Goal: Information Seeking & Learning: Learn about a topic

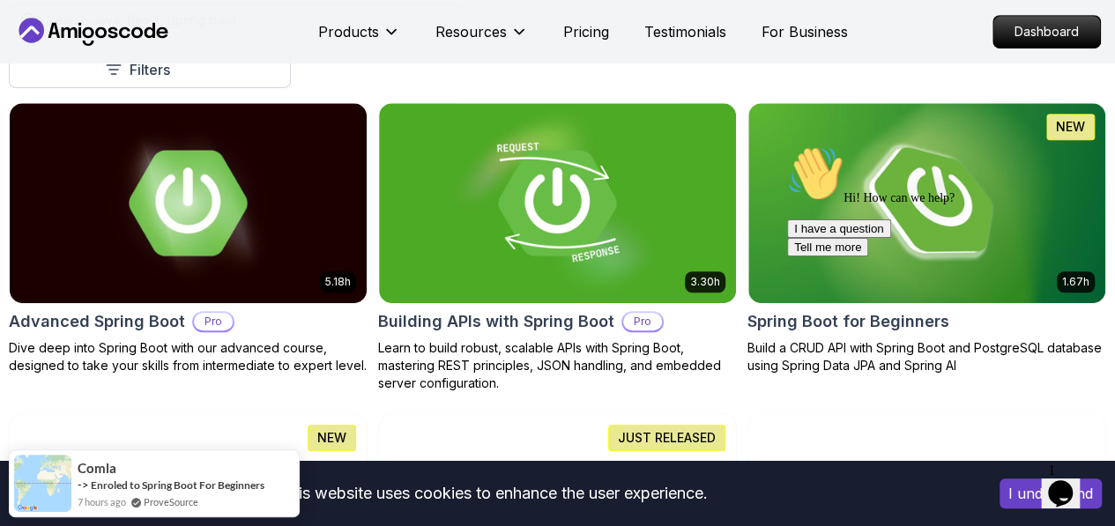
scroll to position [529, 0]
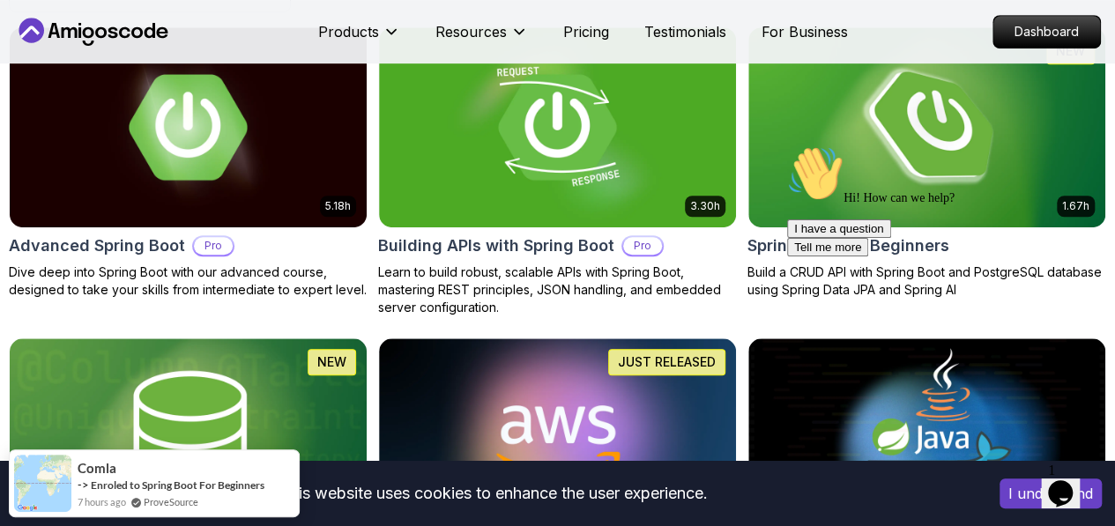
click at [787, 145] on icon "Chat attention grabber" at bounding box center [787, 145] width 0 height 0
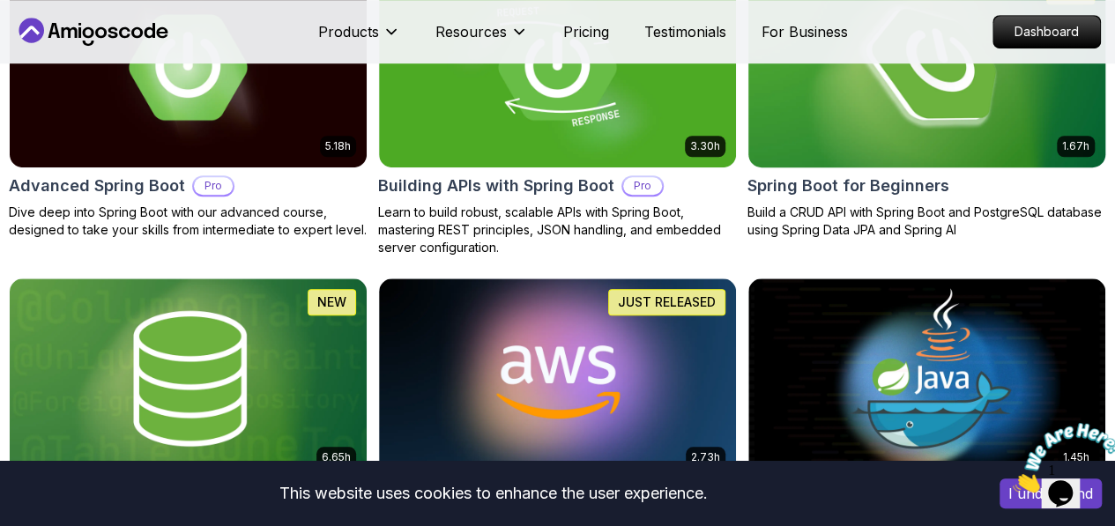
scroll to position [617, 0]
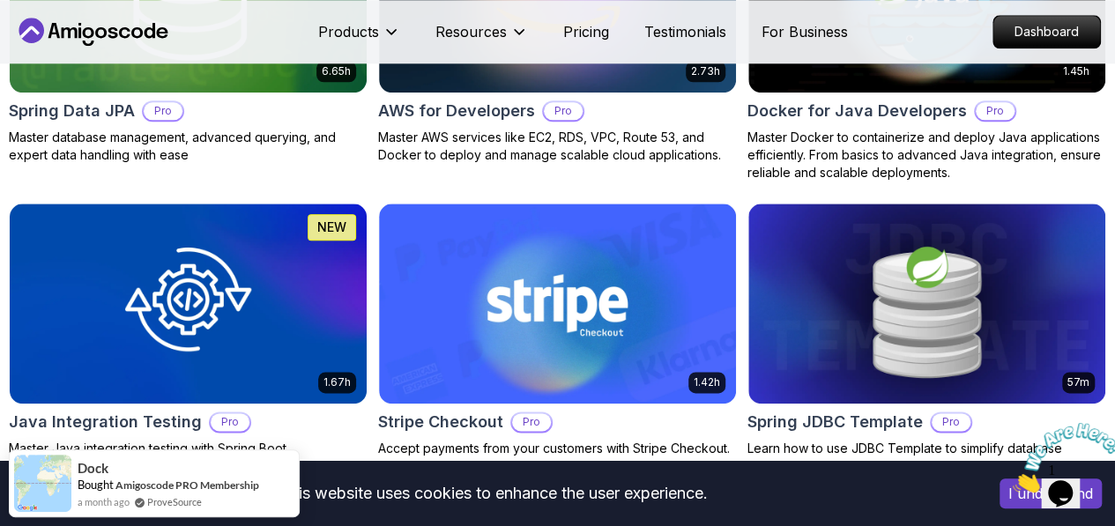
scroll to position [881, 0]
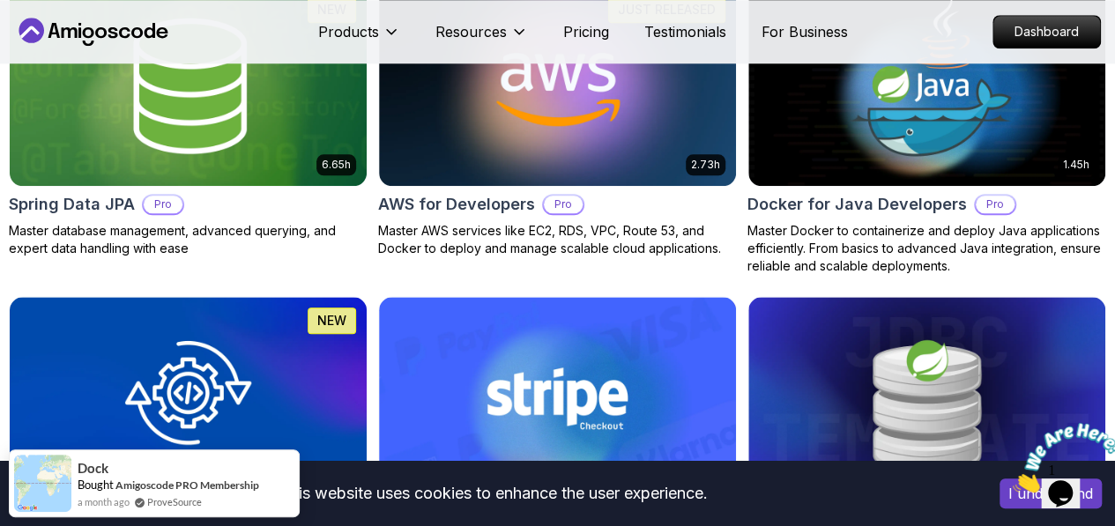
click at [0, 0] on button "Pro" at bounding box center [0, 0] width 0 height 0
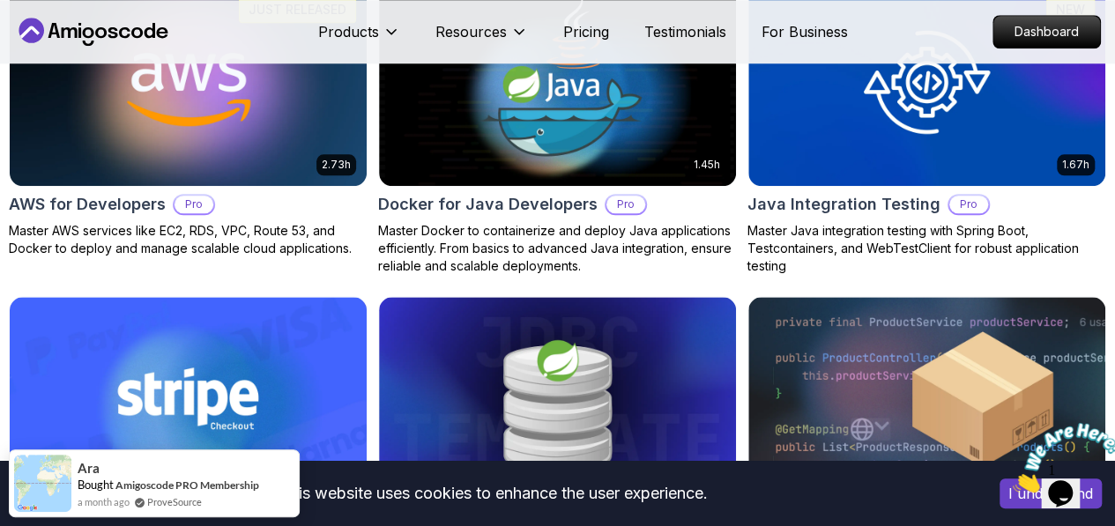
click at [0, 0] on button "Free" at bounding box center [0, 0] width 0 height 0
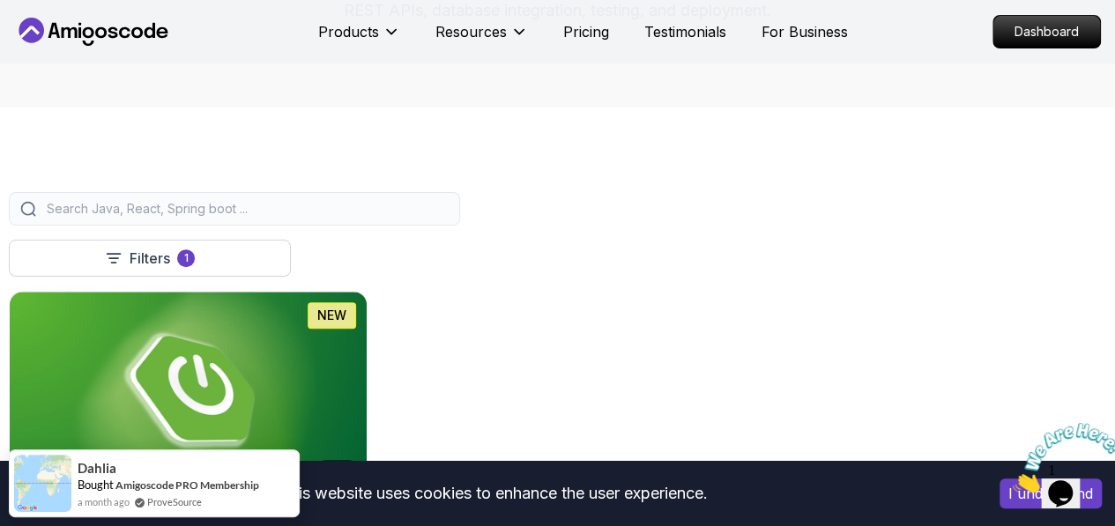
scroll to position [352, 0]
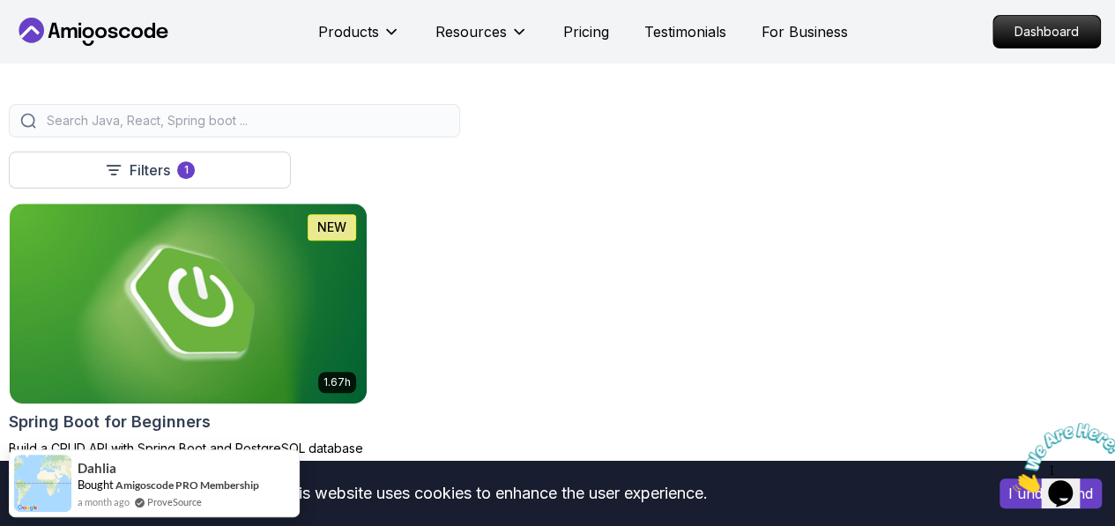
click at [1012, 480] on icon "Close" at bounding box center [1012, 487] width 0 height 15
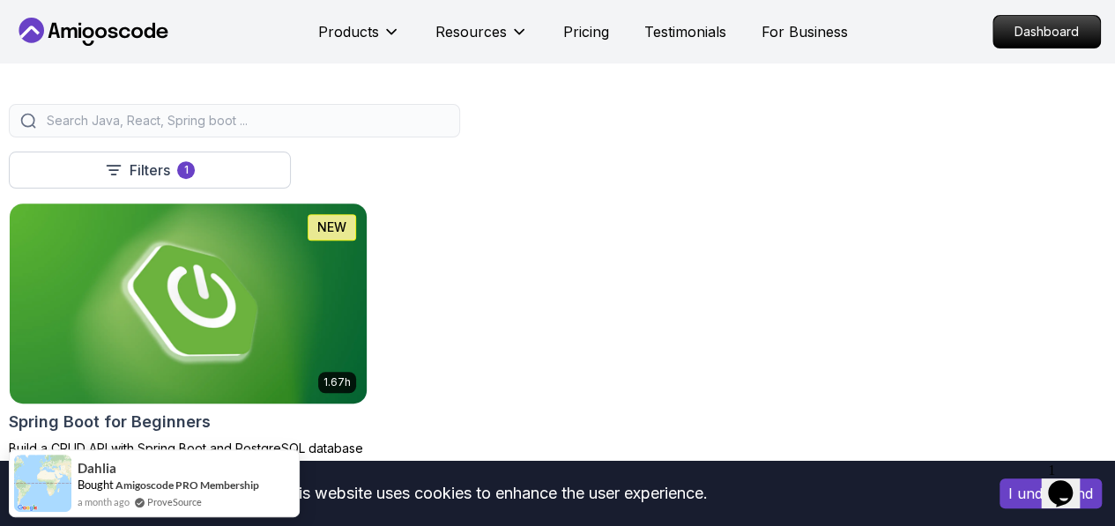
click at [375, 239] on img at bounding box center [188, 303] width 374 height 210
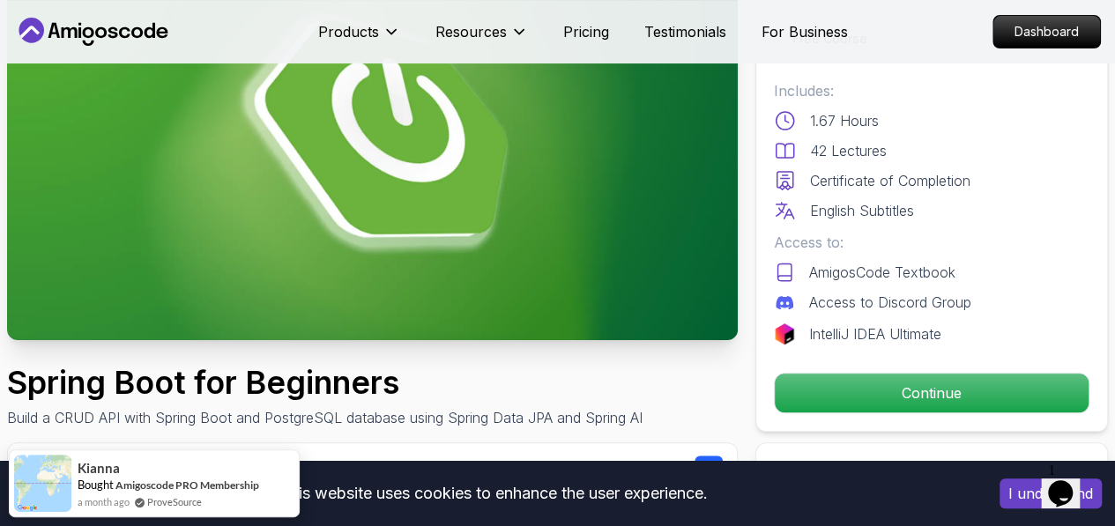
scroll to position [352, 0]
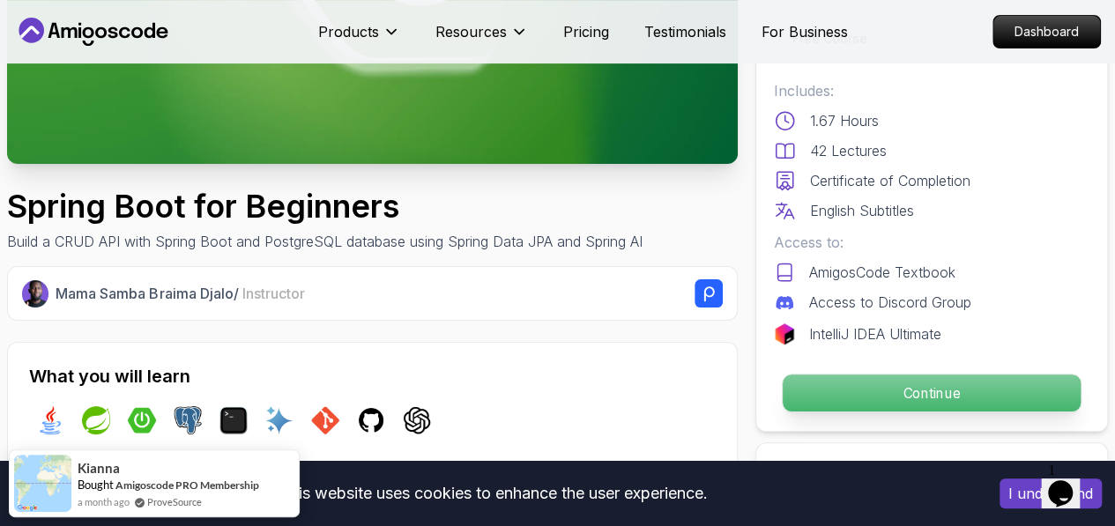
click at [983, 390] on p "Continue" at bounding box center [931, 392] width 298 height 37
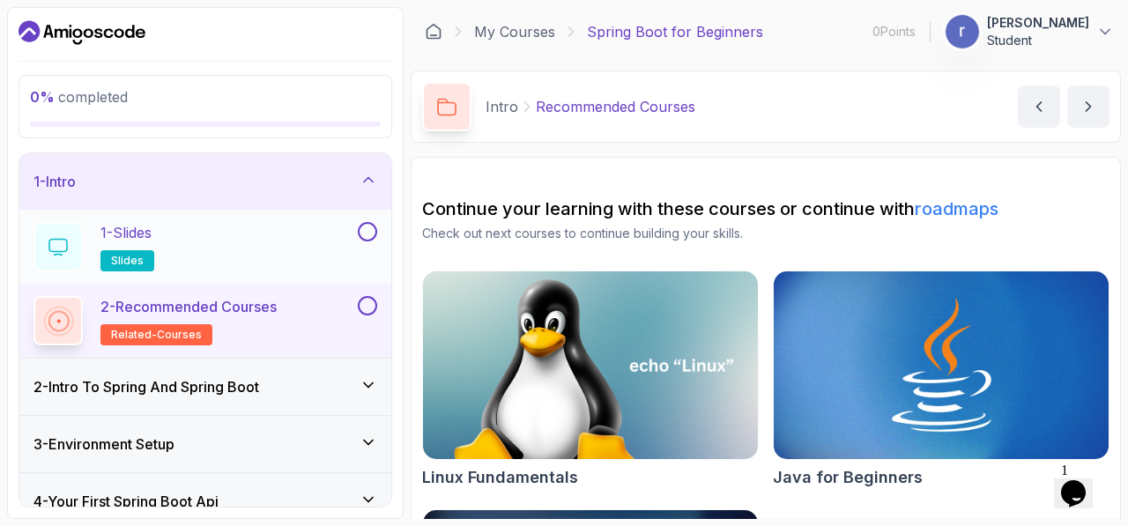
click at [379, 239] on div "1 - Slides slides" at bounding box center [205, 247] width 372 height 74
click at [370, 230] on button at bounding box center [367, 231] width 19 height 19
click at [279, 241] on div "1 - Slides slides" at bounding box center [193, 246] width 321 height 49
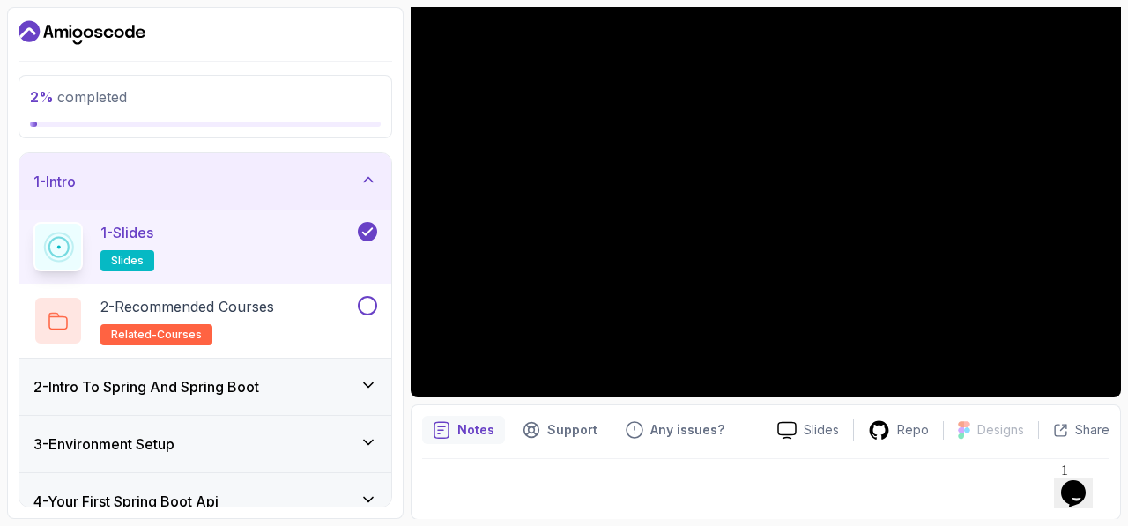
scroll to position [70, 0]
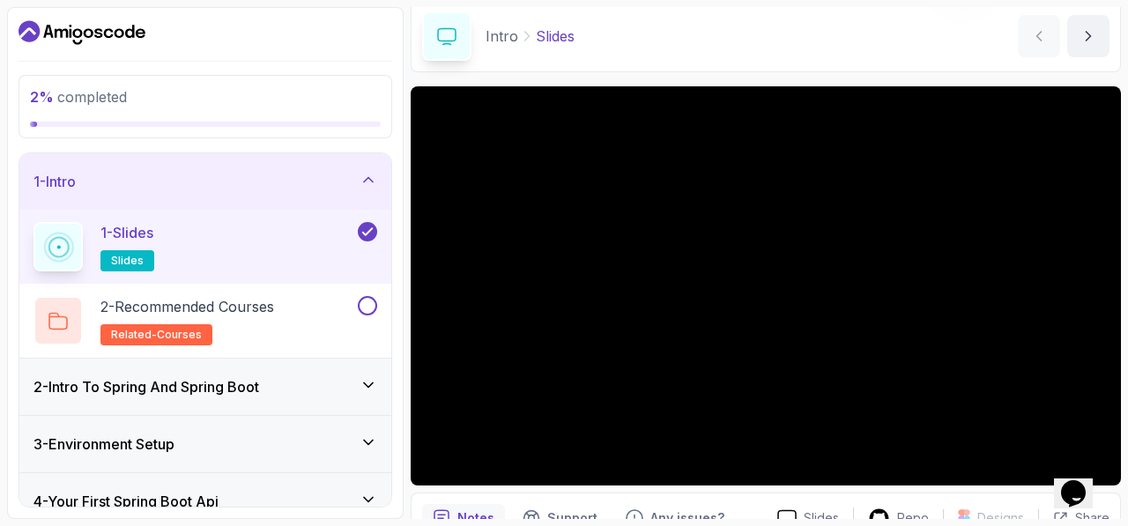
click at [374, 382] on icon at bounding box center [369, 385] width 18 height 18
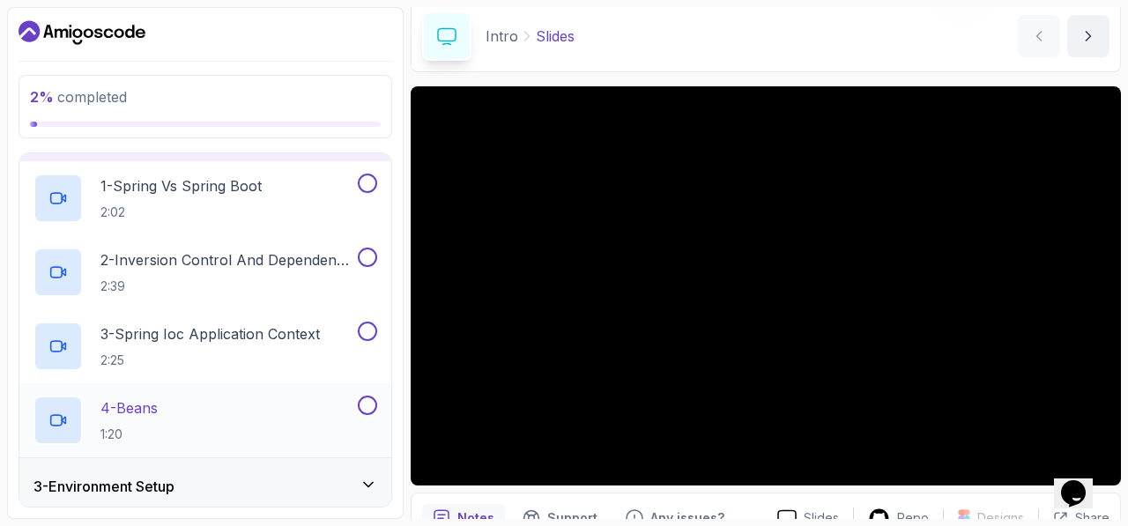
scroll to position [0, 0]
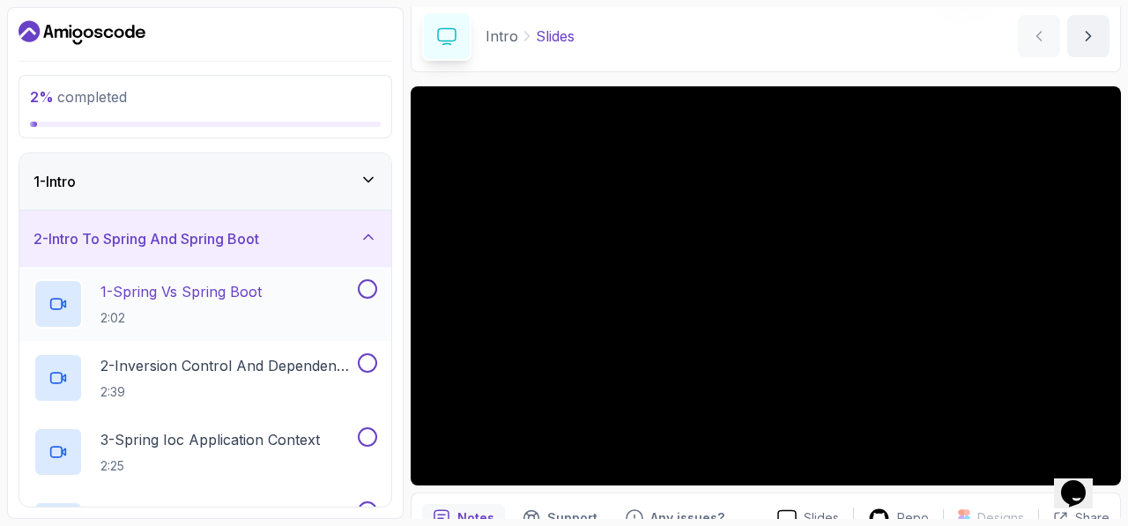
click at [356, 296] on div at bounding box center [365, 288] width 23 height 19
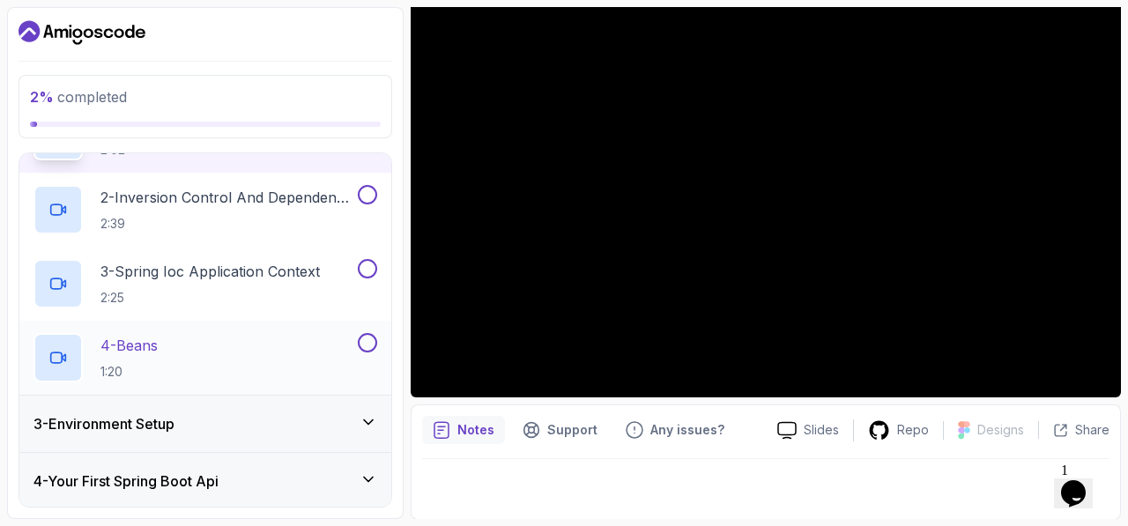
scroll to position [176, 0]
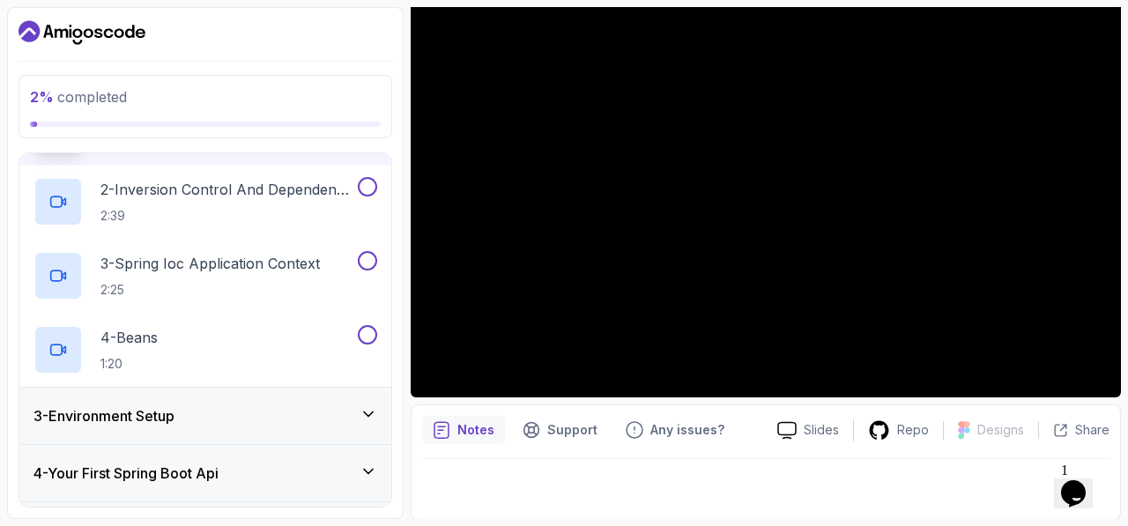
click at [263, 411] on div "3 - Environment Setup" at bounding box center [205, 415] width 344 height 21
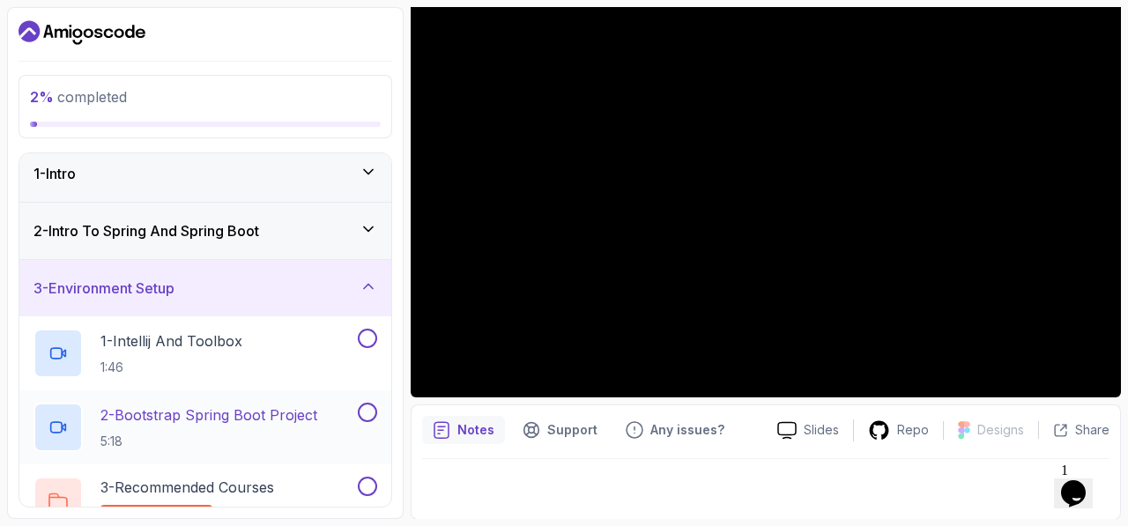
scroll to position [0, 0]
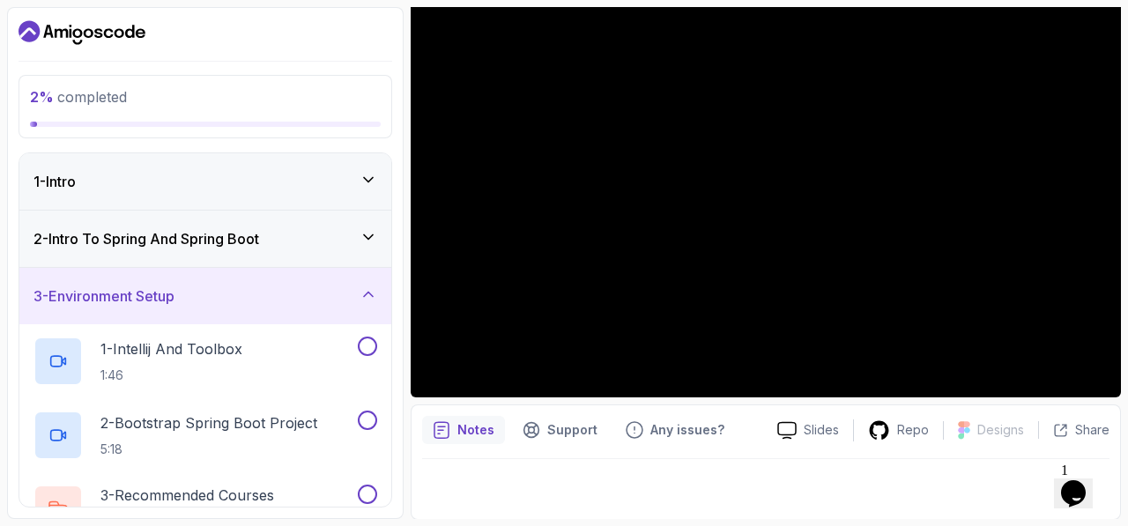
click at [215, 251] on div "2 - Intro To Spring And Spring Boot" at bounding box center [205, 239] width 372 height 56
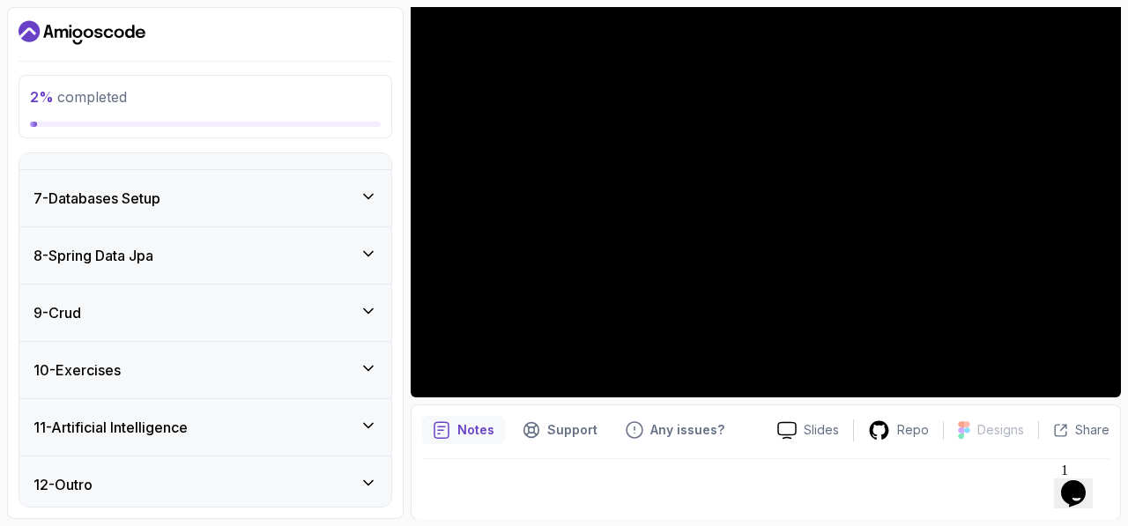
scroll to position [624, 0]
drag, startPoint x: 231, startPoint y: 472, endPoint x: 227, endPoint y: 463, distance: 9.5
click at [231, 473] on div "12 - Outro" at bounding box center [205, 483] width 344 height 21
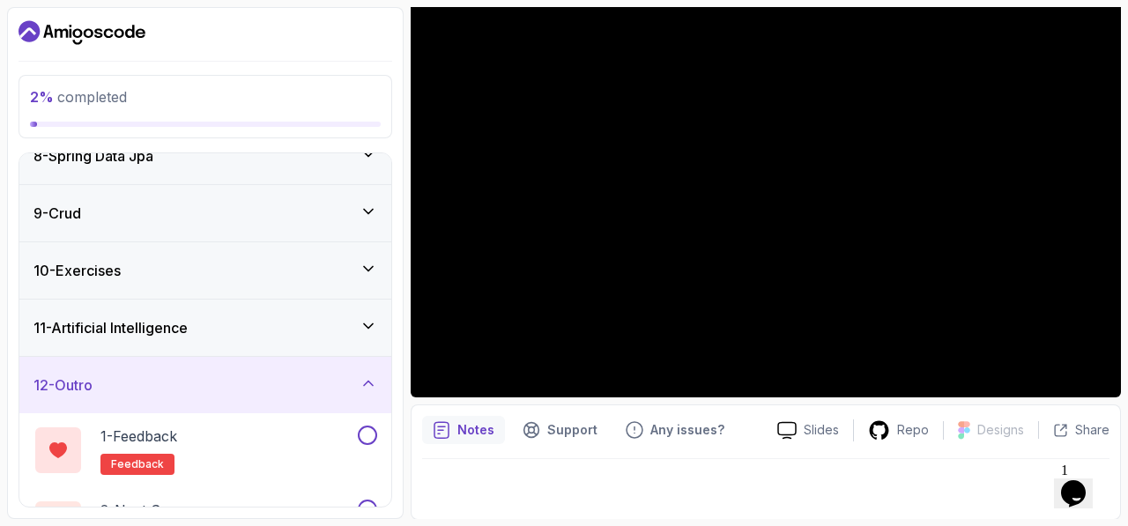
scroll to position [388, 0]
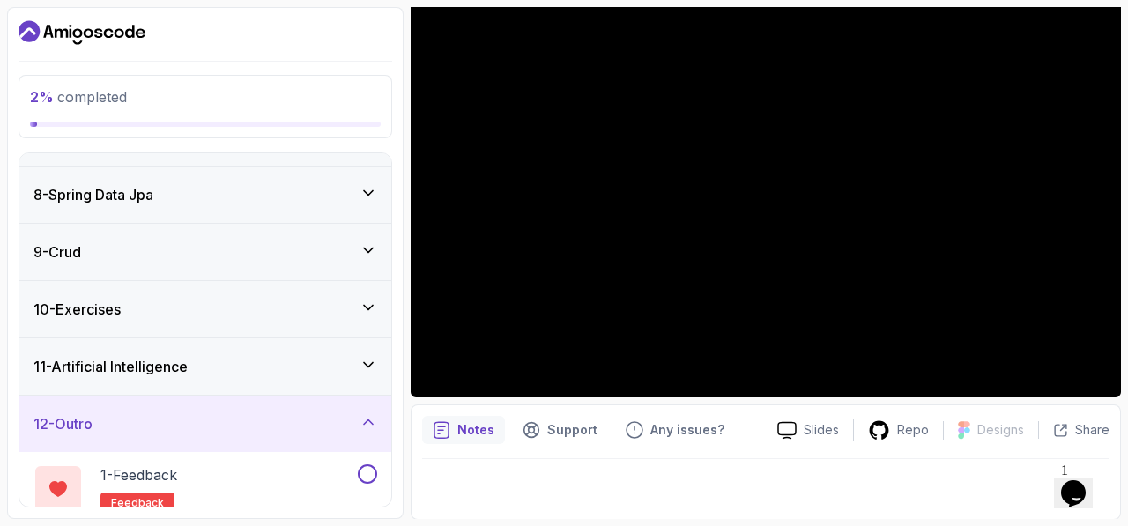
click at [231, 421] on div "12 - Outro" at bounding box center [205, 423] width 344 height 21
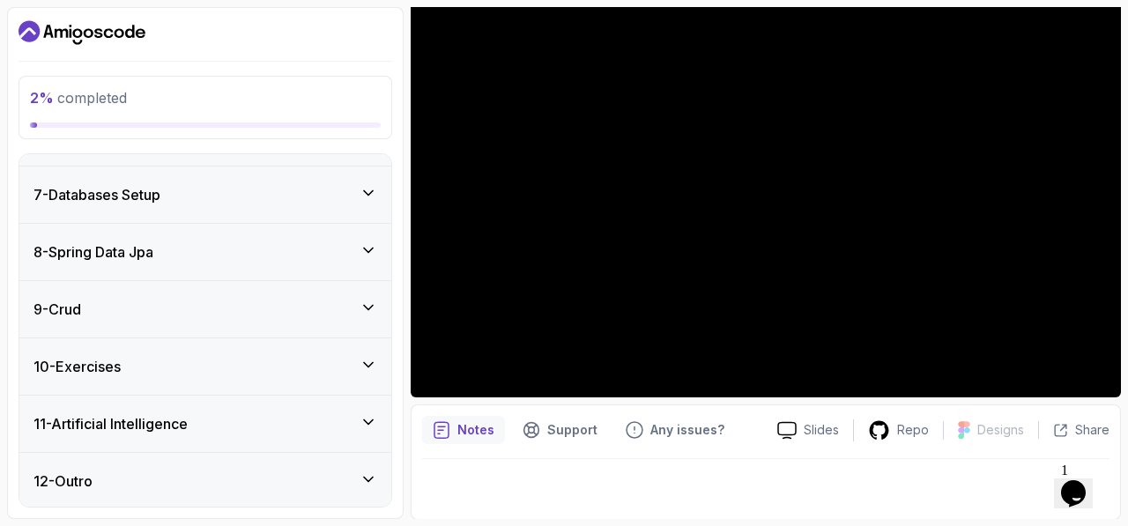
scroll to position [328, 0]
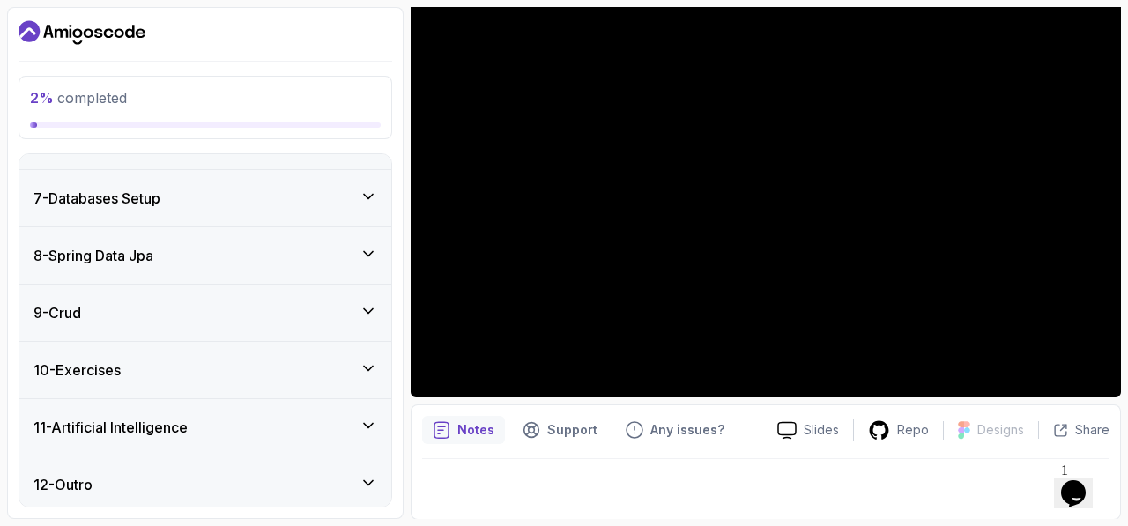
click at [186, 319] on div "9 - Crud" at bounding box center [205, 313] width 372 height 56
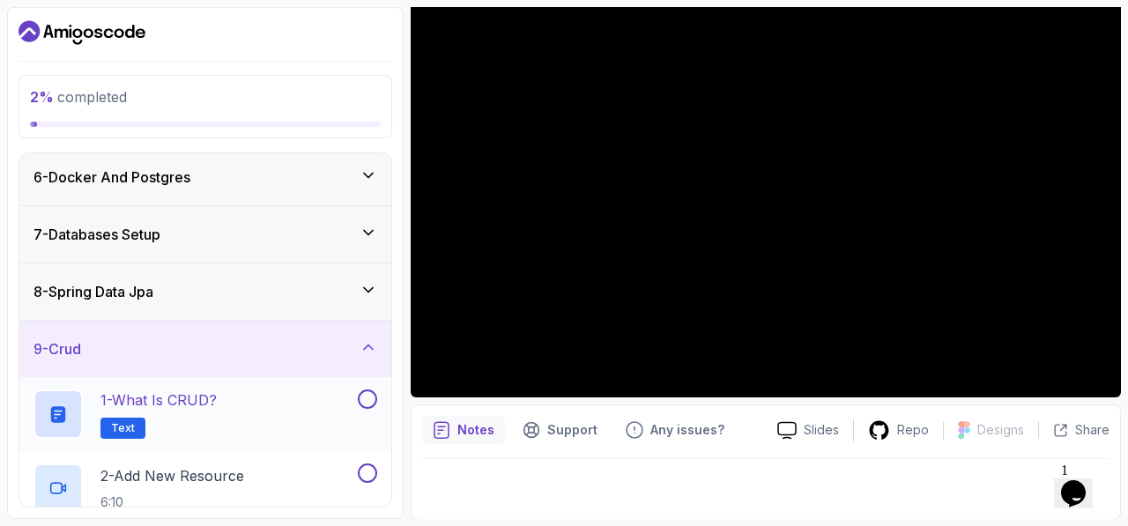
scroll to position [285, 0]
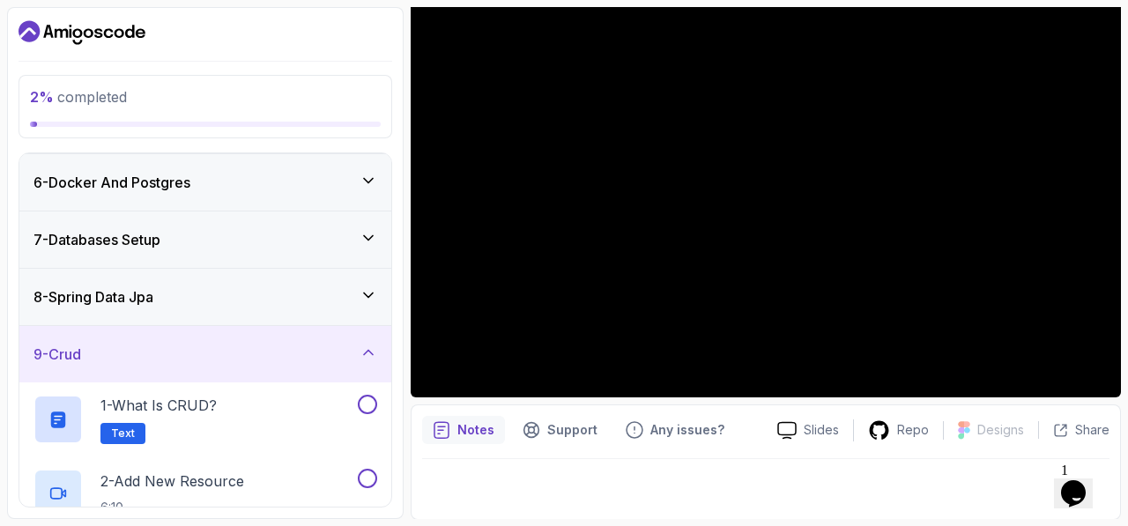
click at [324, 377] on div "9 - Crud" at bounding box center [205, 354] width 372 height 56
